Goal: Navigation & Orientation: Find specific page/section

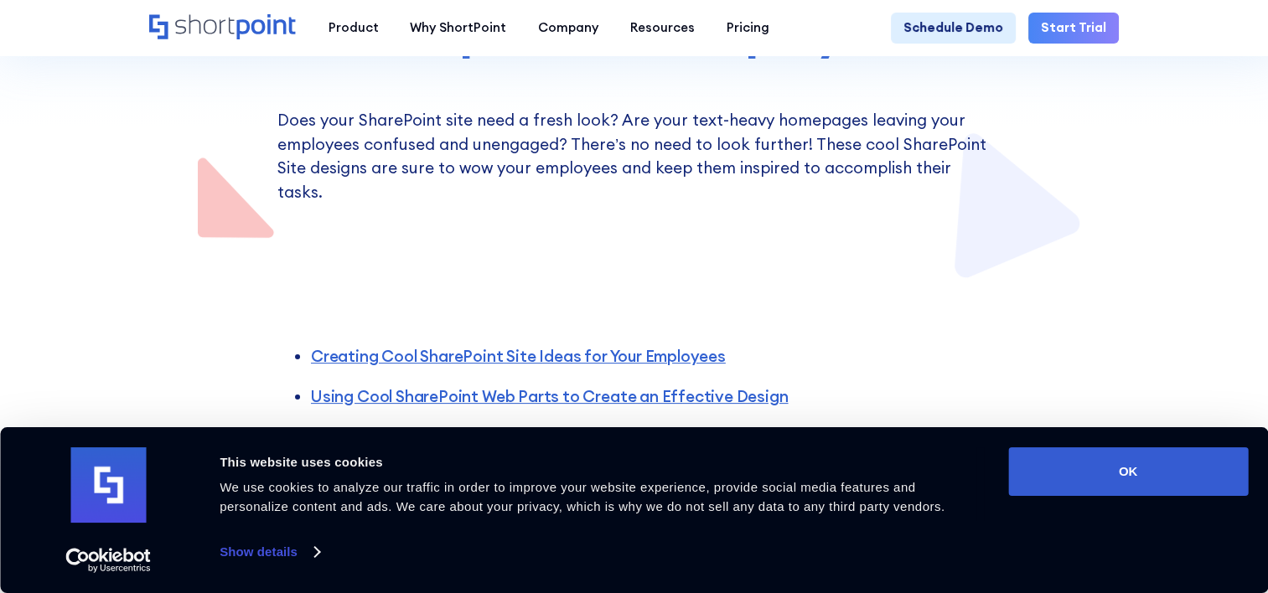
scroll to position [335, 0]
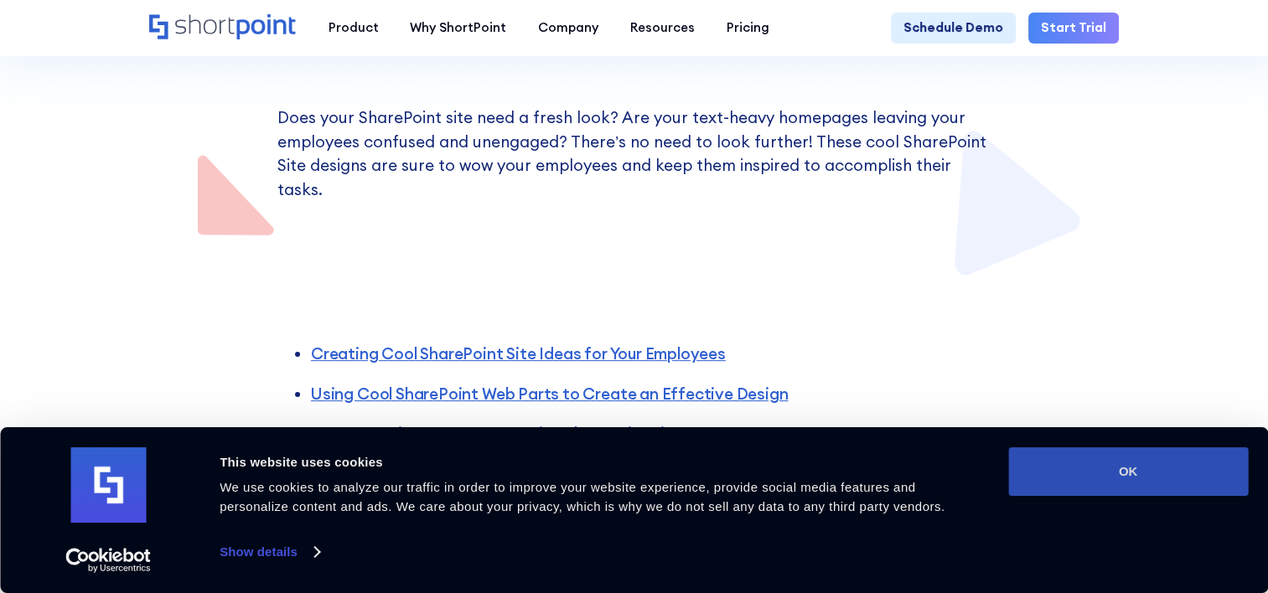
click at [1164, 472] on button "OK" at bounding box center [1128, 471] width 240 height 49
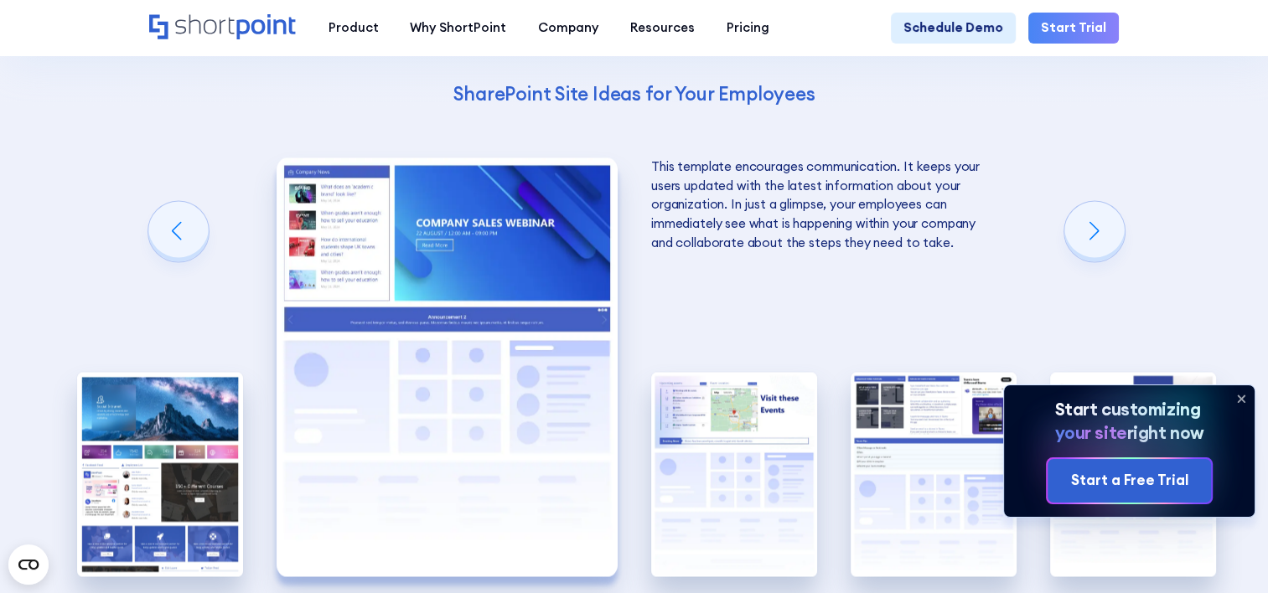
scroll to position [2765, 0]
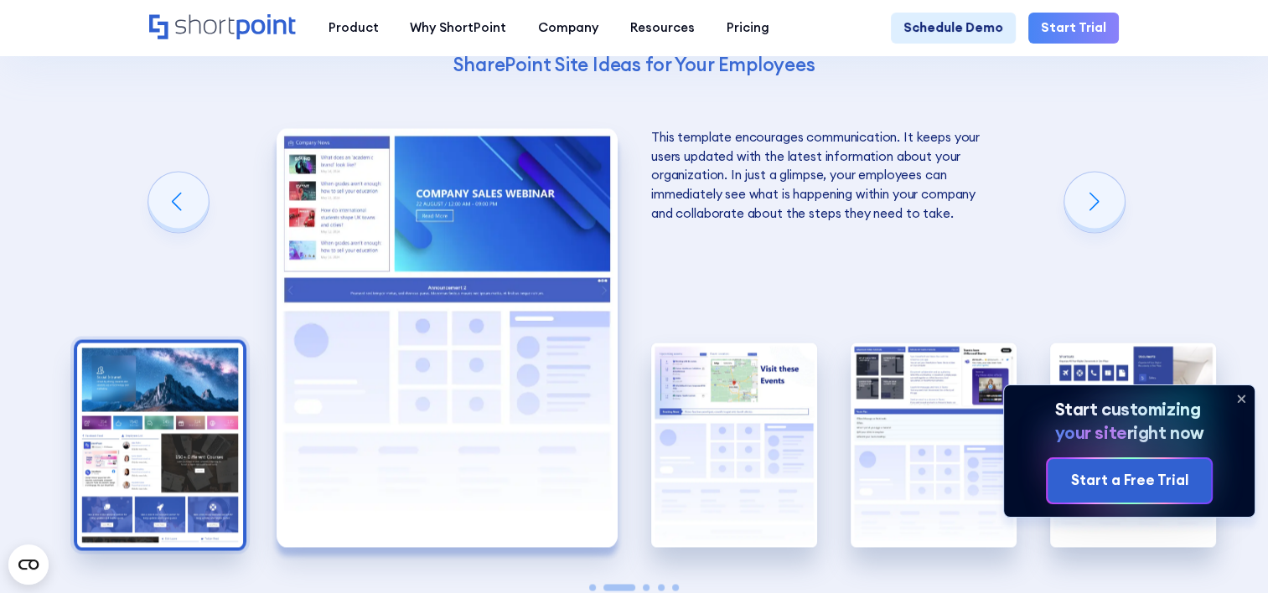
click at [125, 369] on img "1 / 5" at bounding box center [160, 445] width 166 height 204
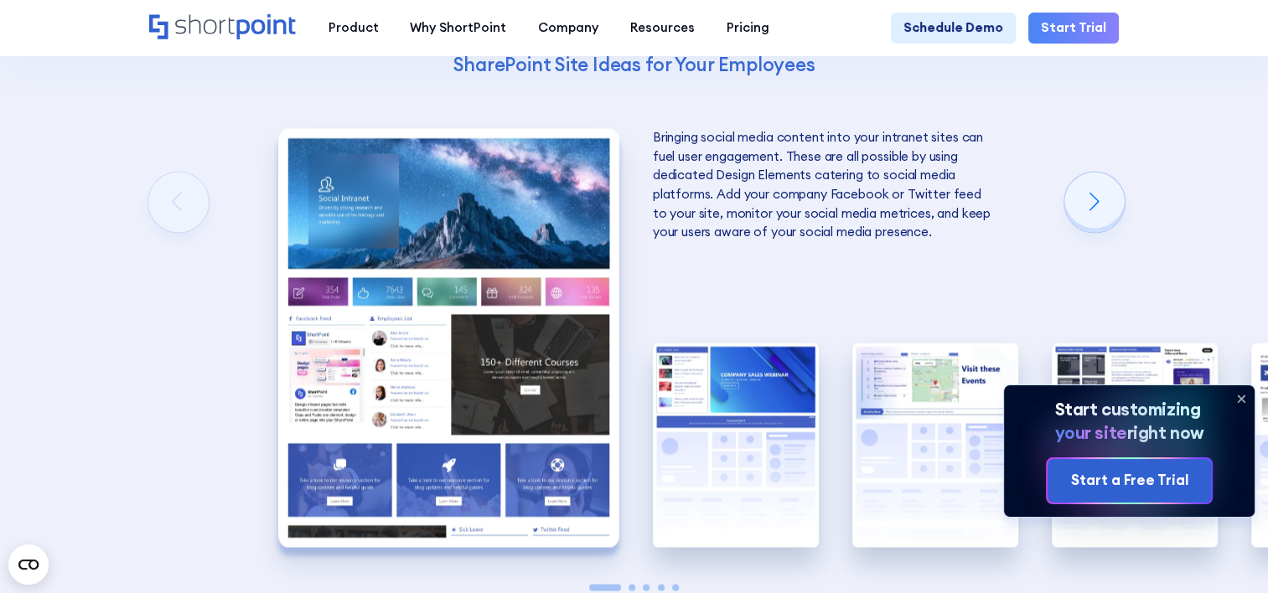
click at [465, 295] on img "1 / 5" at bounding box center [448, 337] width 341 height 419
click at [1098, 180] on div "Next slide" at bounding box center [1094, 202] width 60 height 60
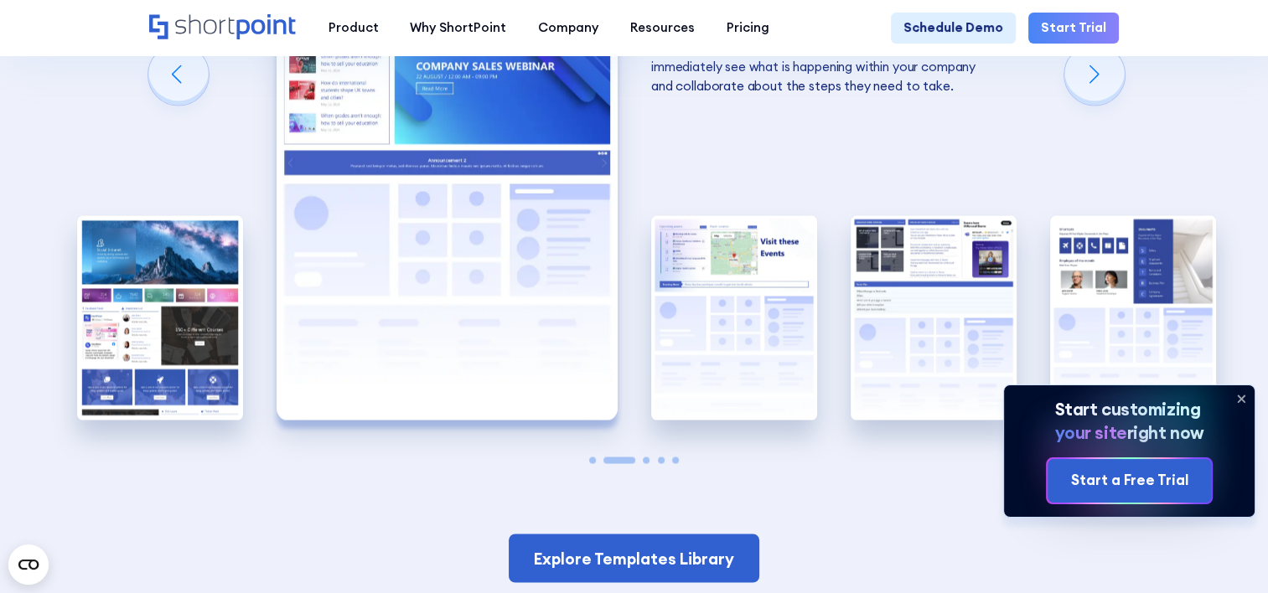
scroll to position [3184, 0]
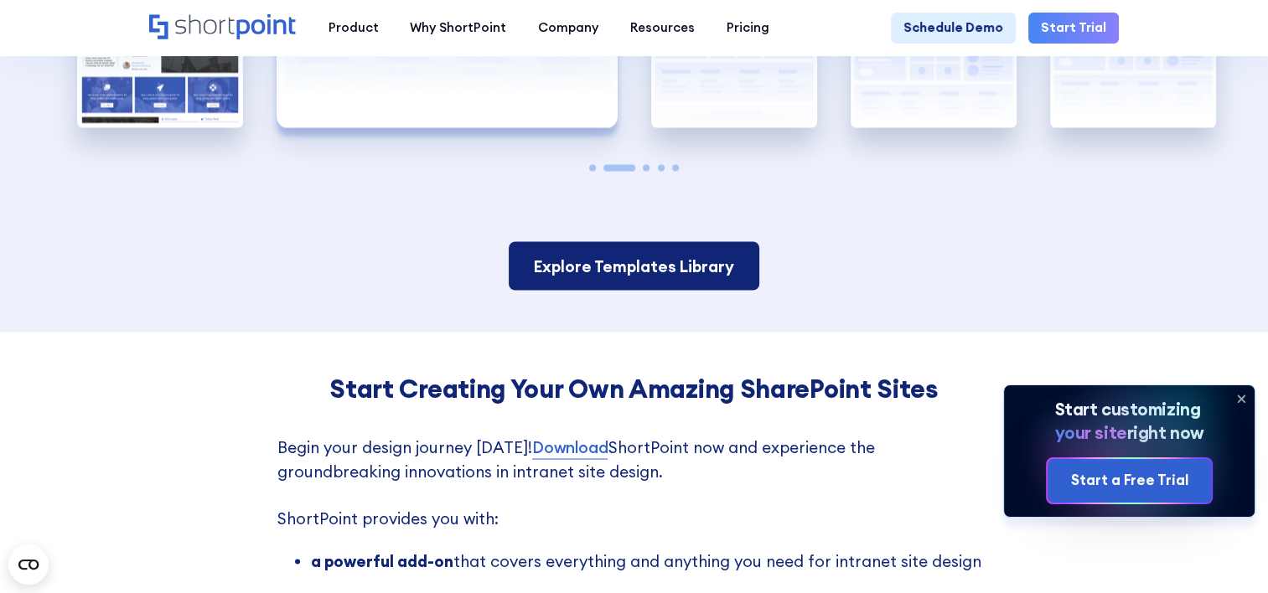
click at [657, 242] on link "Explore Templates Library" at bounding box center [634, 266] width 251 height 49
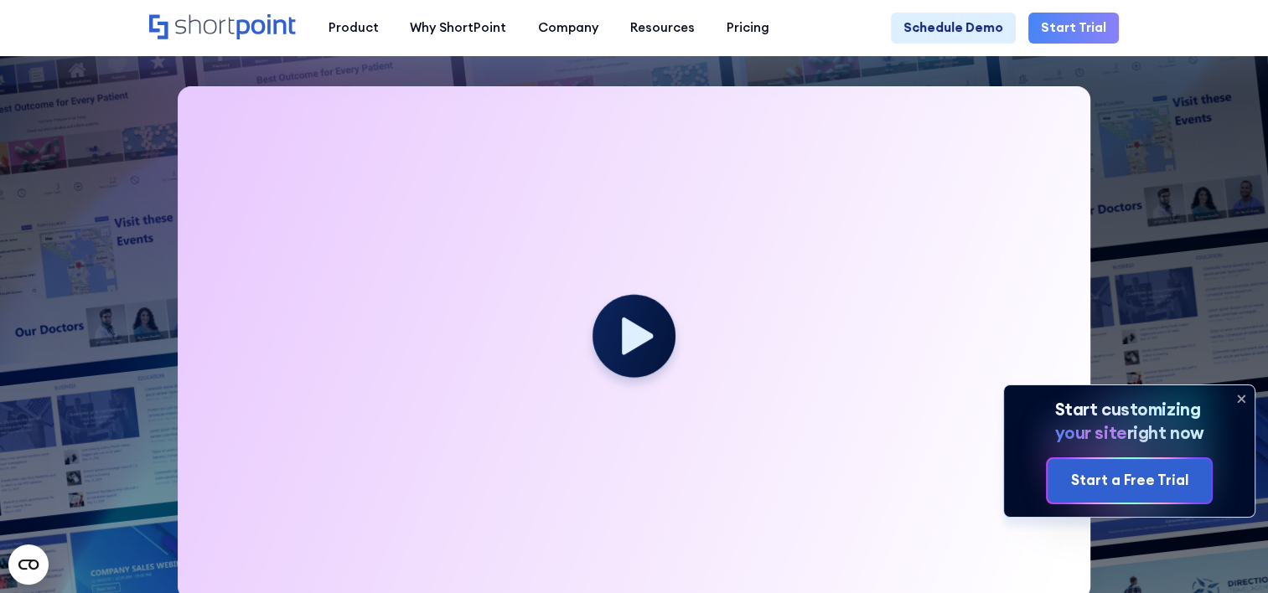
scroll to position [503, 0]
